Goal: Navigation & Orientation: Go to known website

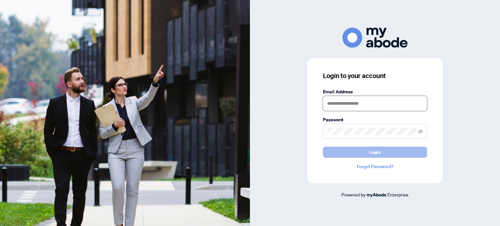
type input "**********"
click at [367, 148] on button "Login" at bounding box center [375, 152] width 104 height 11
